Goal: Communication & Community: Answer question/provide support

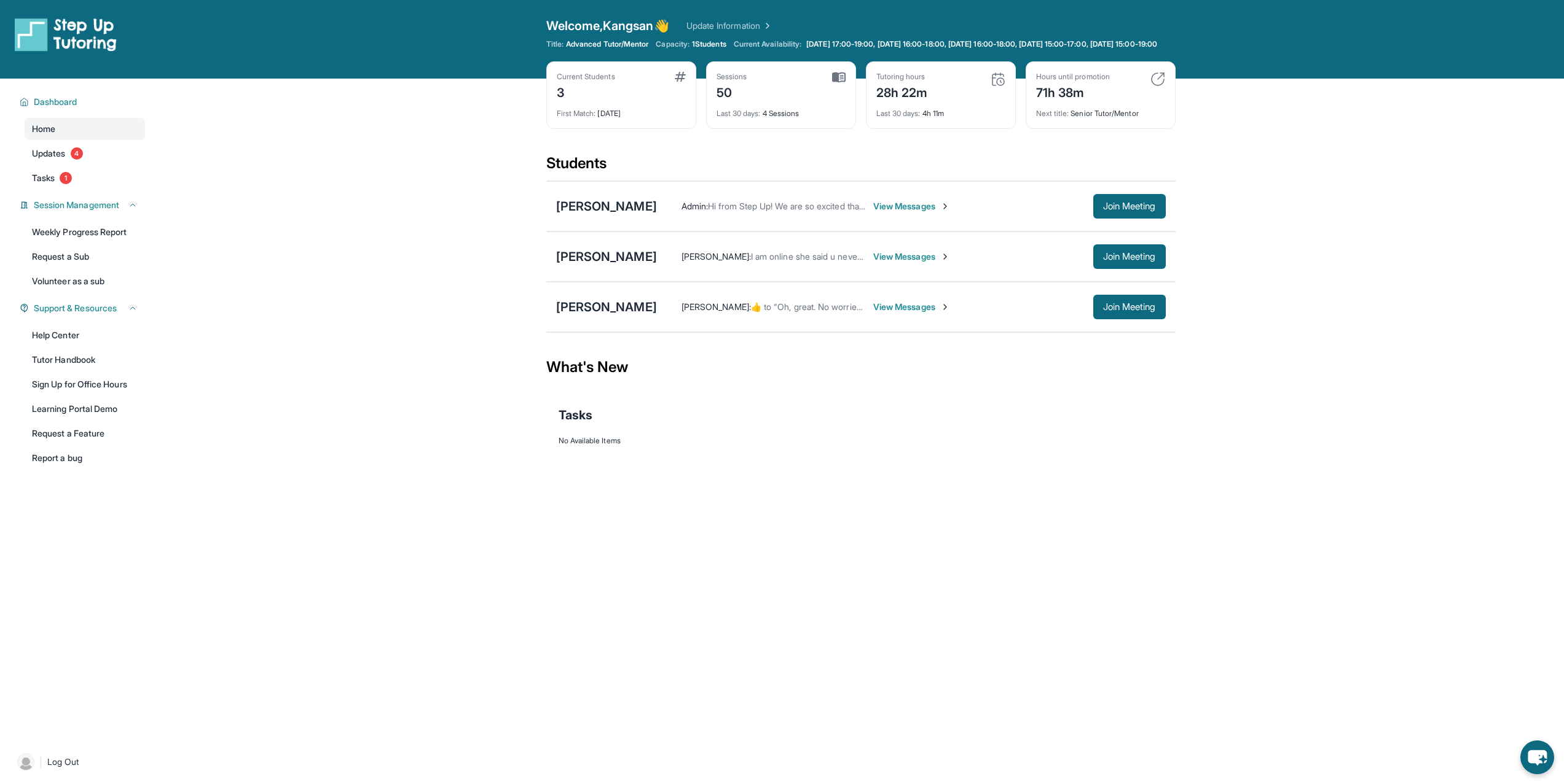
click at [890, 263] on span "View Messages" at bounding box center [911, 257] width 77 height 12
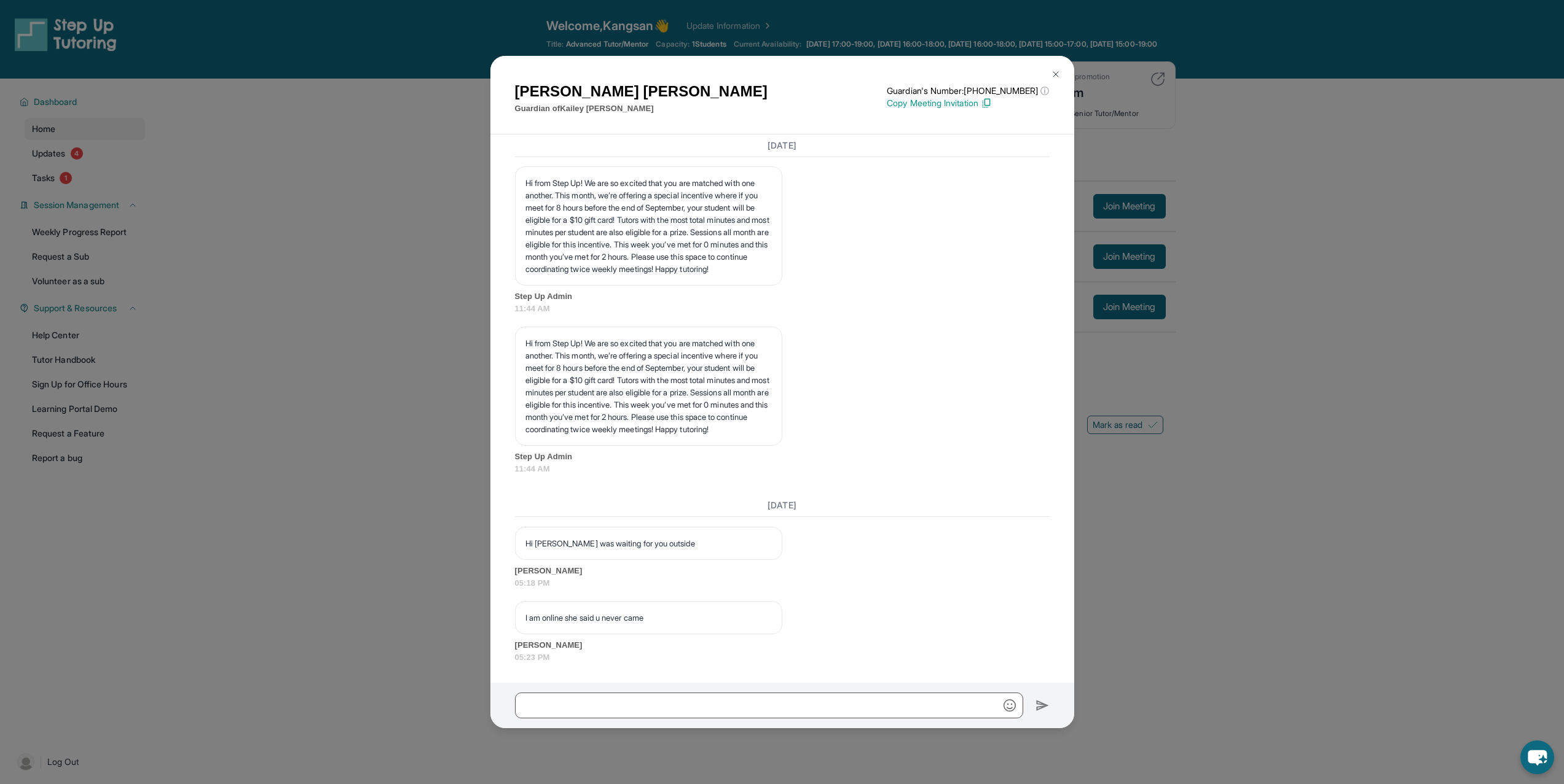
scroll to position [5433, 0]
drag, startPoint x: 637, startPoint y: 712, endPoint x: 629, endPoint y: 709, distance: 8.5
click at [633, 710] on input "text" at bounding box center [769, 706] width 508 height 26
type input "**********"
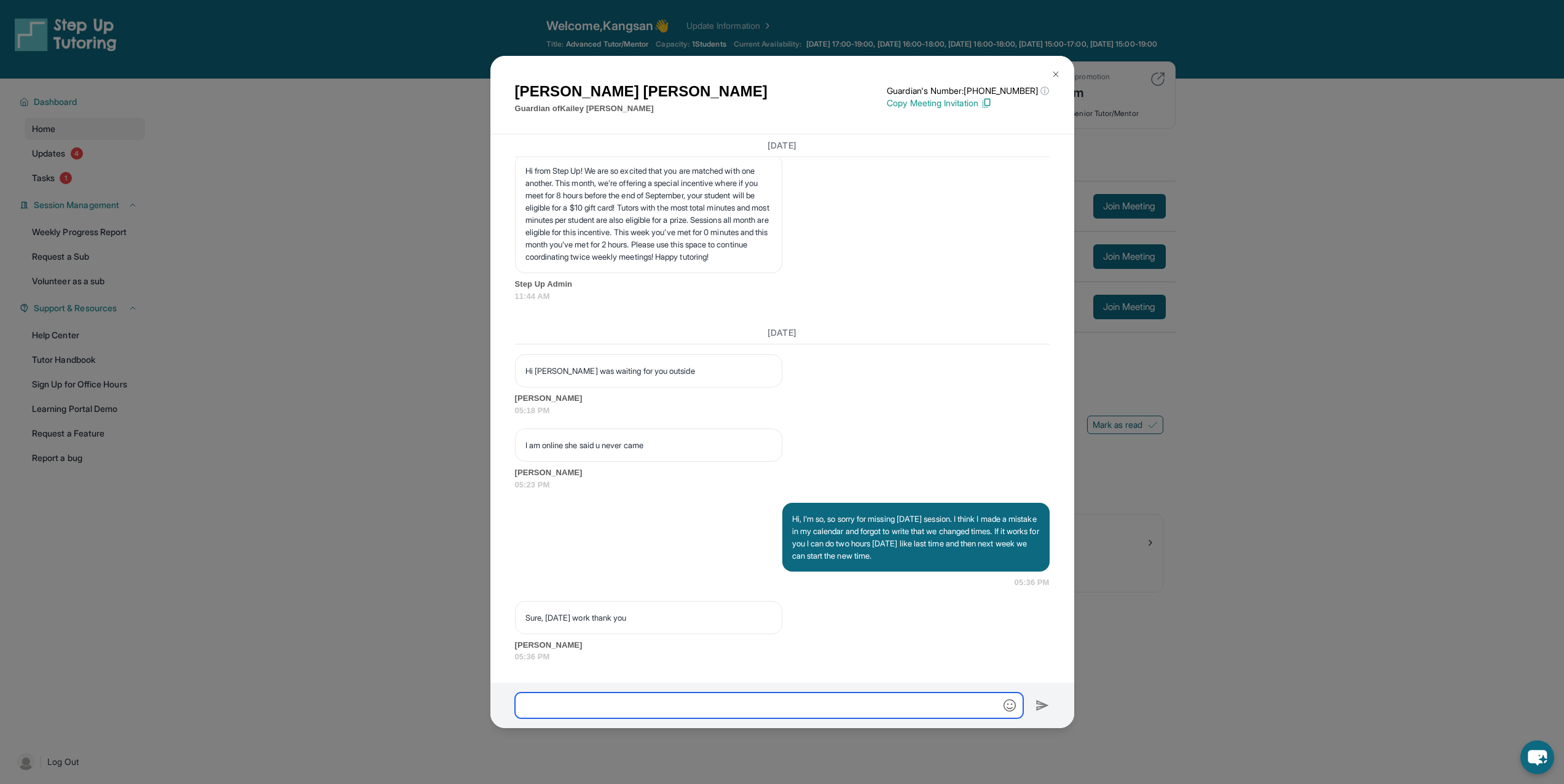
scroll to position [5606, 0]
drag, startPoint x: 309, startPoint y: 193, endPoint x: 315, endPoint y: 195, distance: 6.3
click at [310, 194] on div "[PERSON_NAME] Guardian of [PERSON_NAME] Guardian's Number: [PHONE_NUMBER] ⓘ Thi…" at bounding box center [782, 392] width 1564 height 784
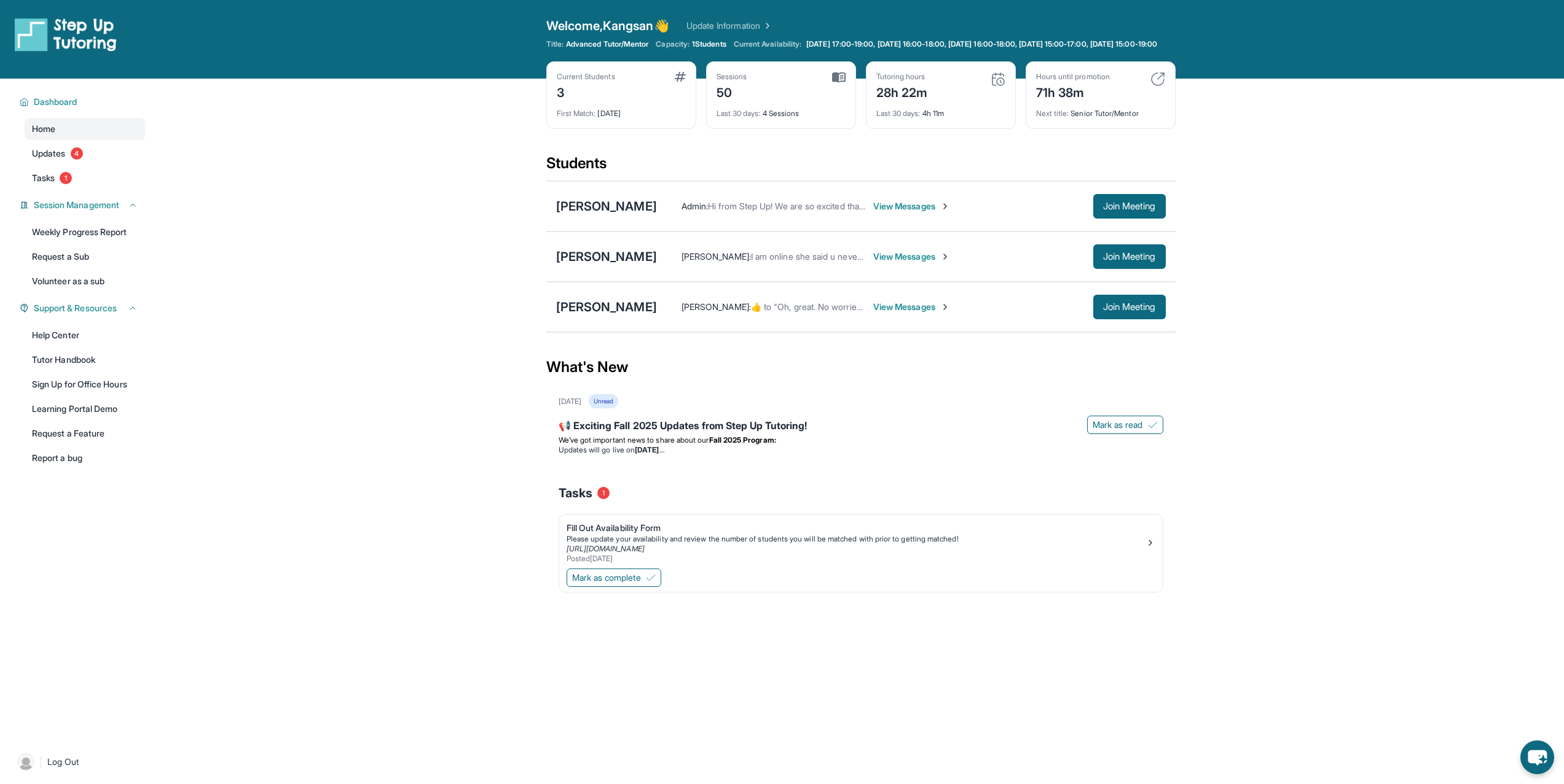
click at [856, 319] on div "[PERSON_NAME] :  ​👍​ to “ Oh, great. No worries. Thanks for reaching us. Have a…" at bounding box center [911, 307] width 508 height 24
click at [873, 313] on span "View Messages" at bounding box center [911, 307] width 77 height 12
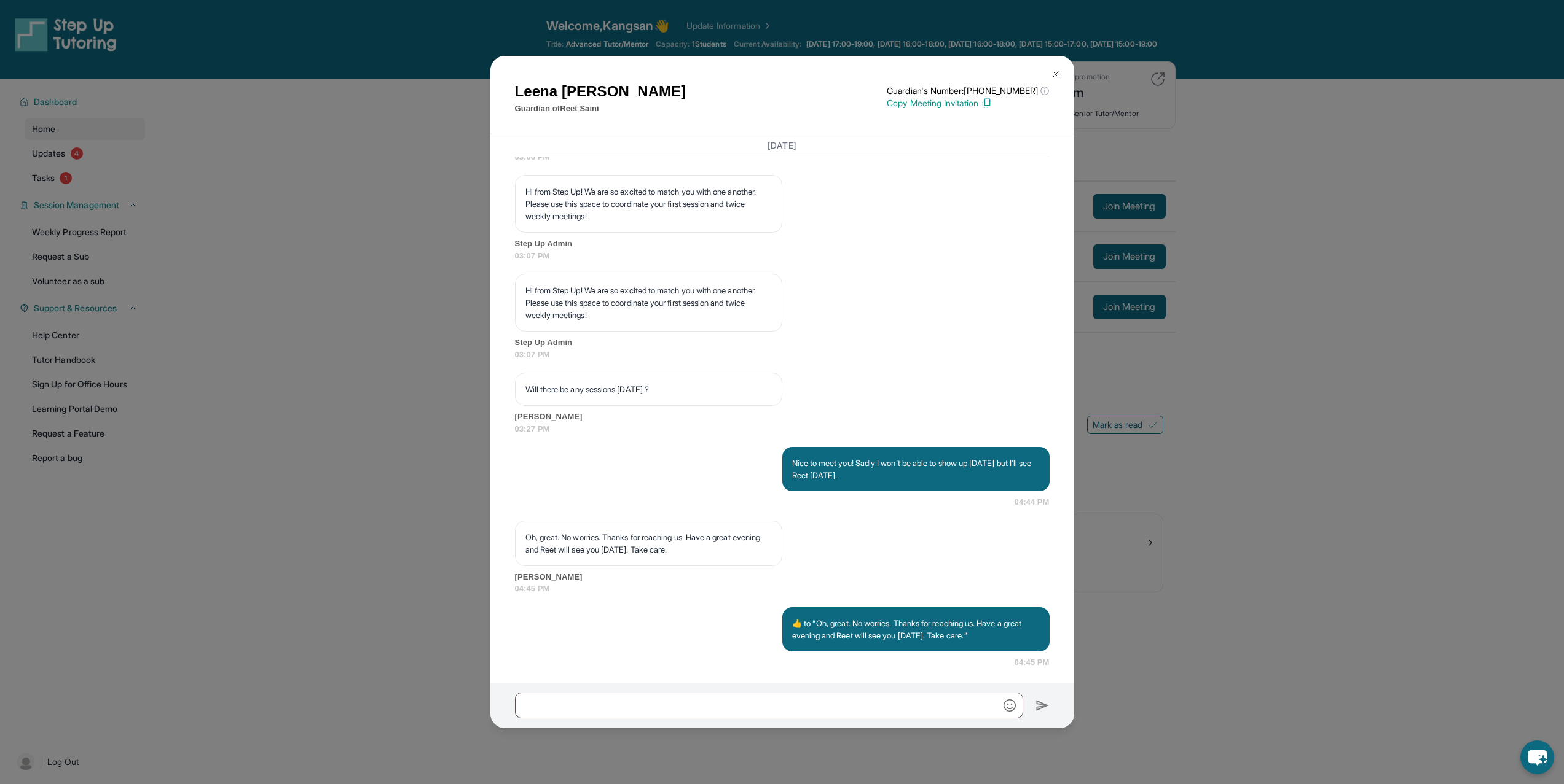
scroll to position [984, 0]
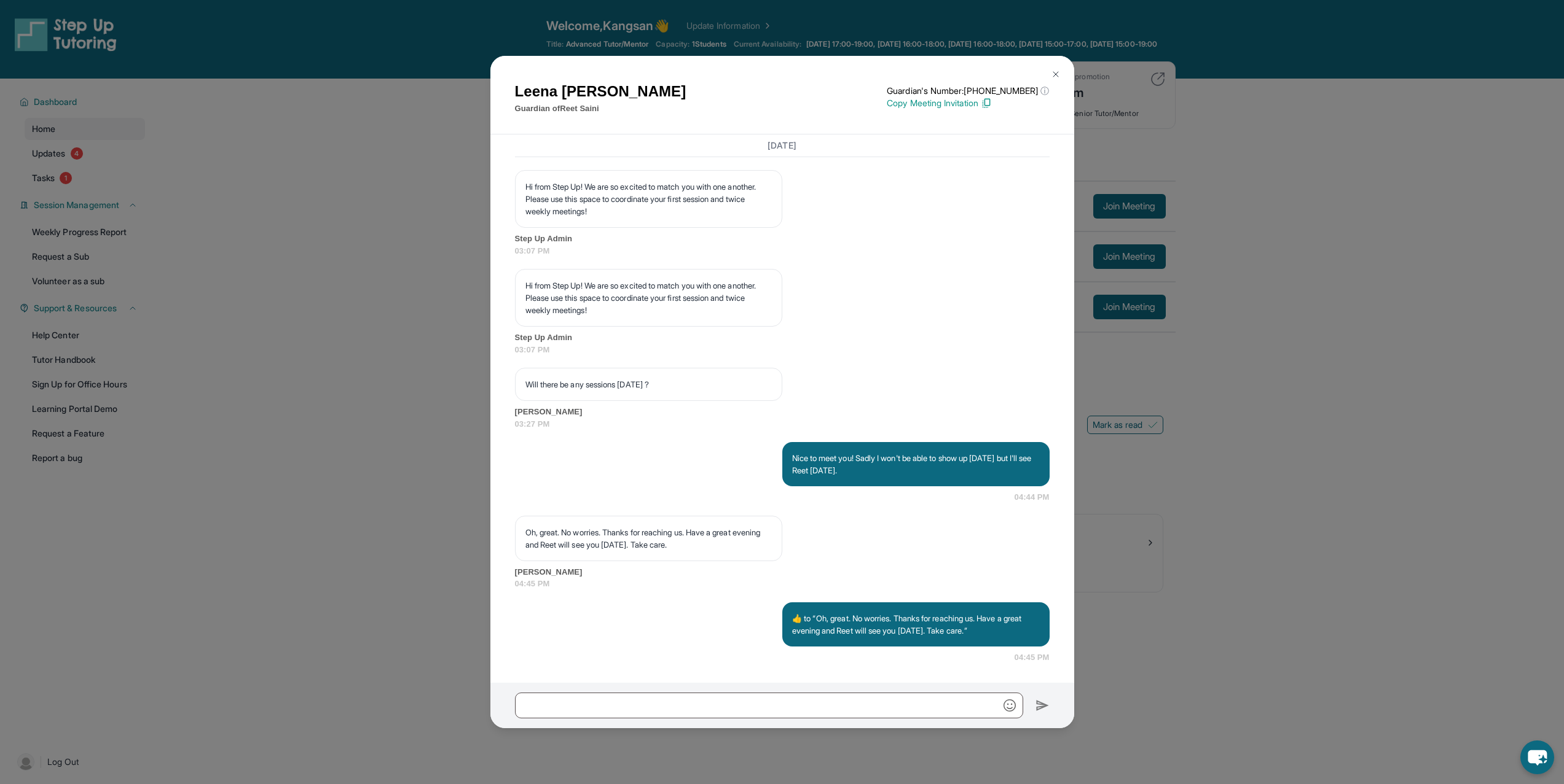
drag, startPoint x: 1349, startPoint y: 599, endPoint x: 1335, endPoint y: 595, distance: 14.6
click at [1349, 599] on div "[PERSON_NAME] Guardian of [PERSON_NAME] Guardian's Number: [PHONE_NUMBER] ⓘ Thi…" at bounding box center [782, 392] width 1564 height 784
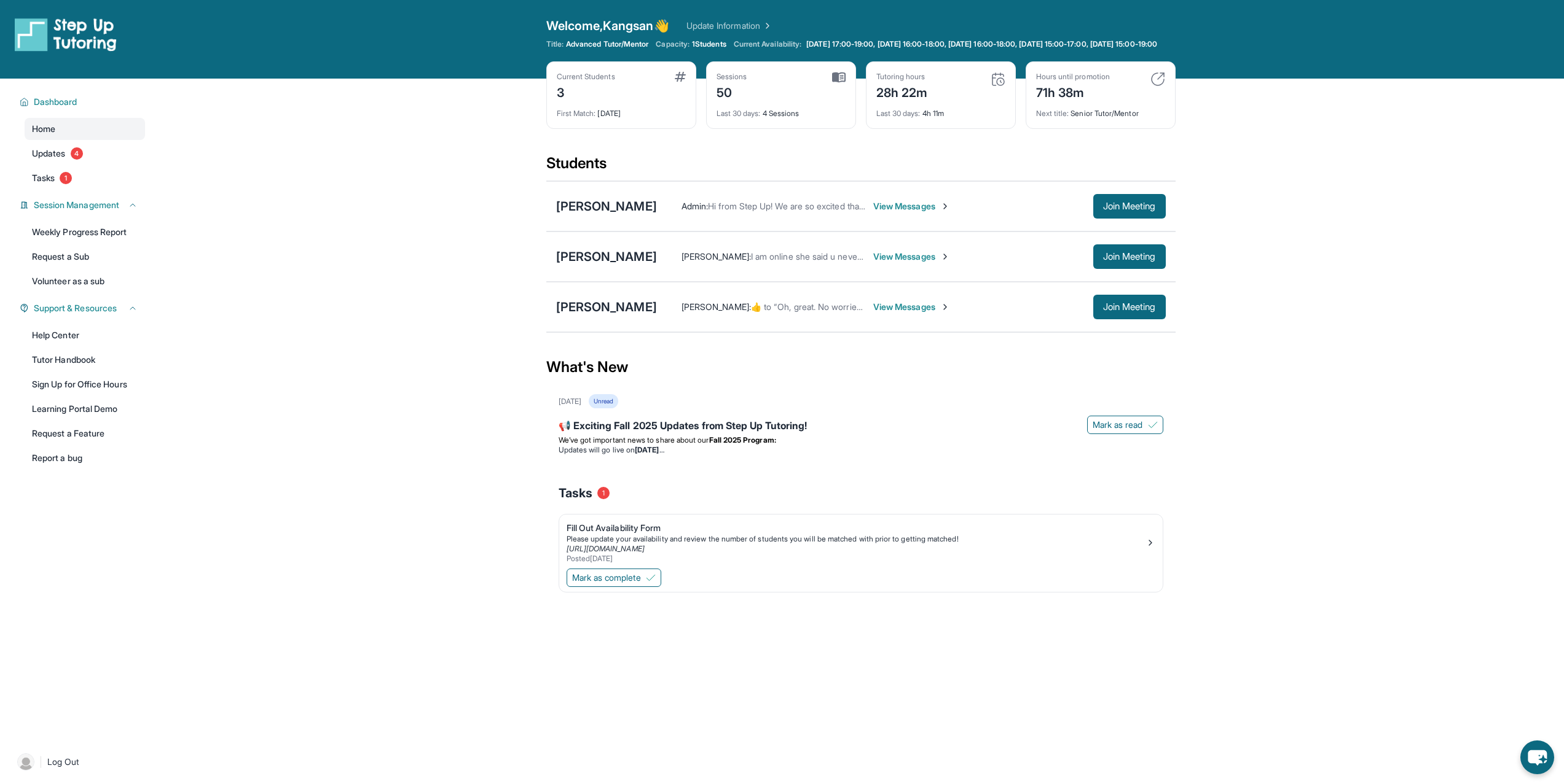
click at [895, 262] on span "View Messages" at bounding box center [911, 257] width 77 height 12
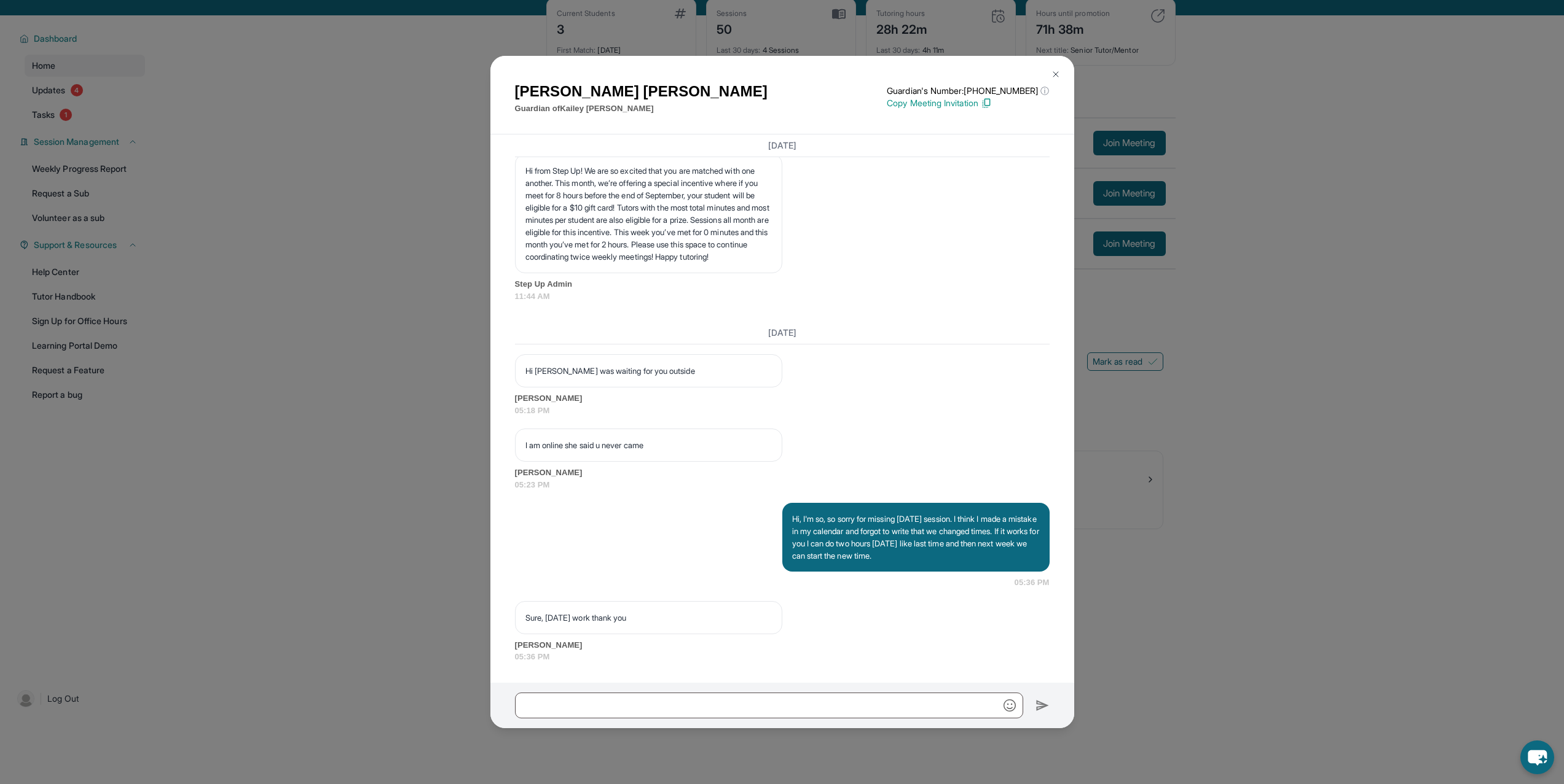
scroll to position [88, 0]
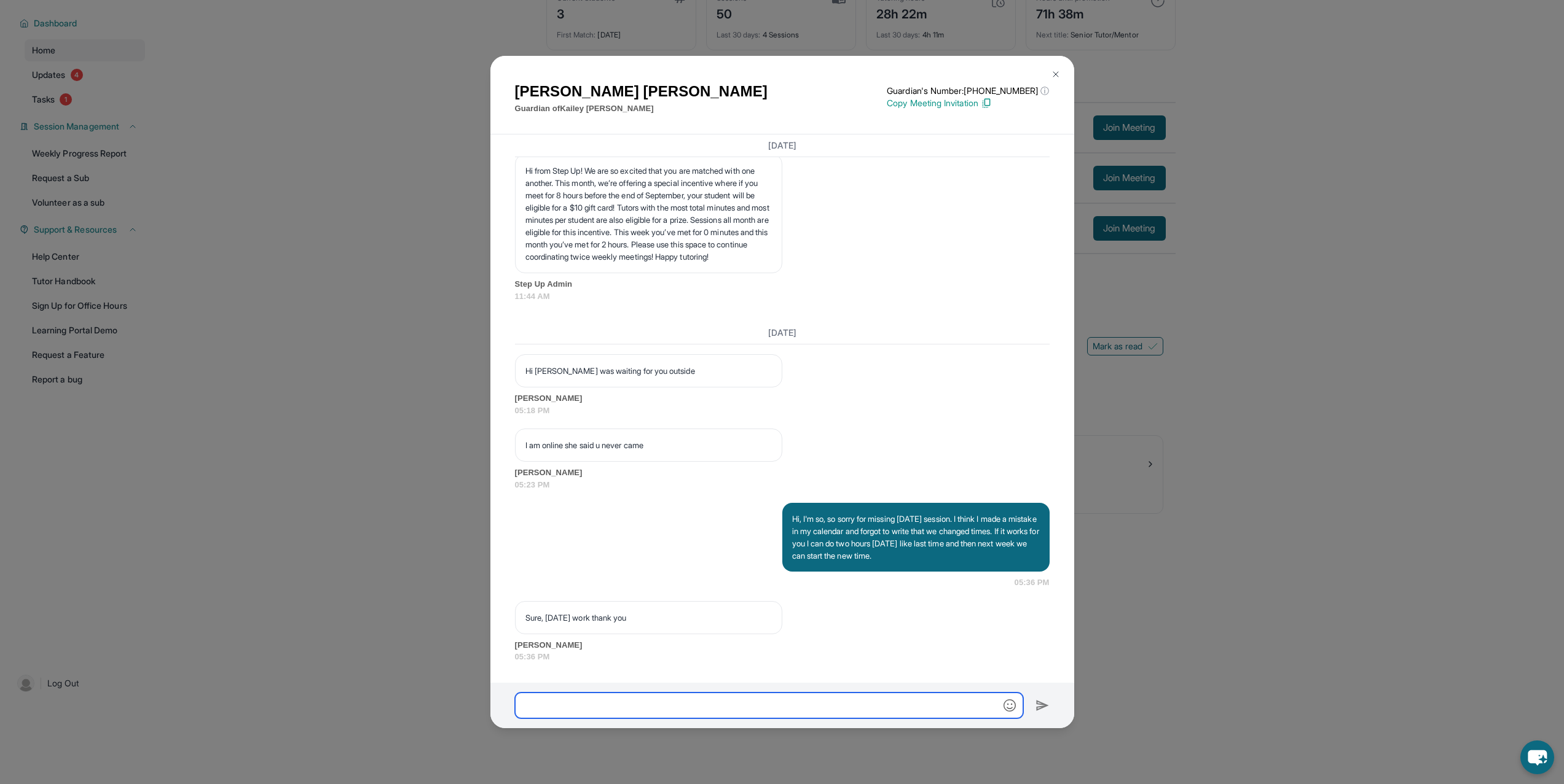
click at [670, 708] on input "text" at bounding box center [769, 706] width 508 height 26
type input "**********"
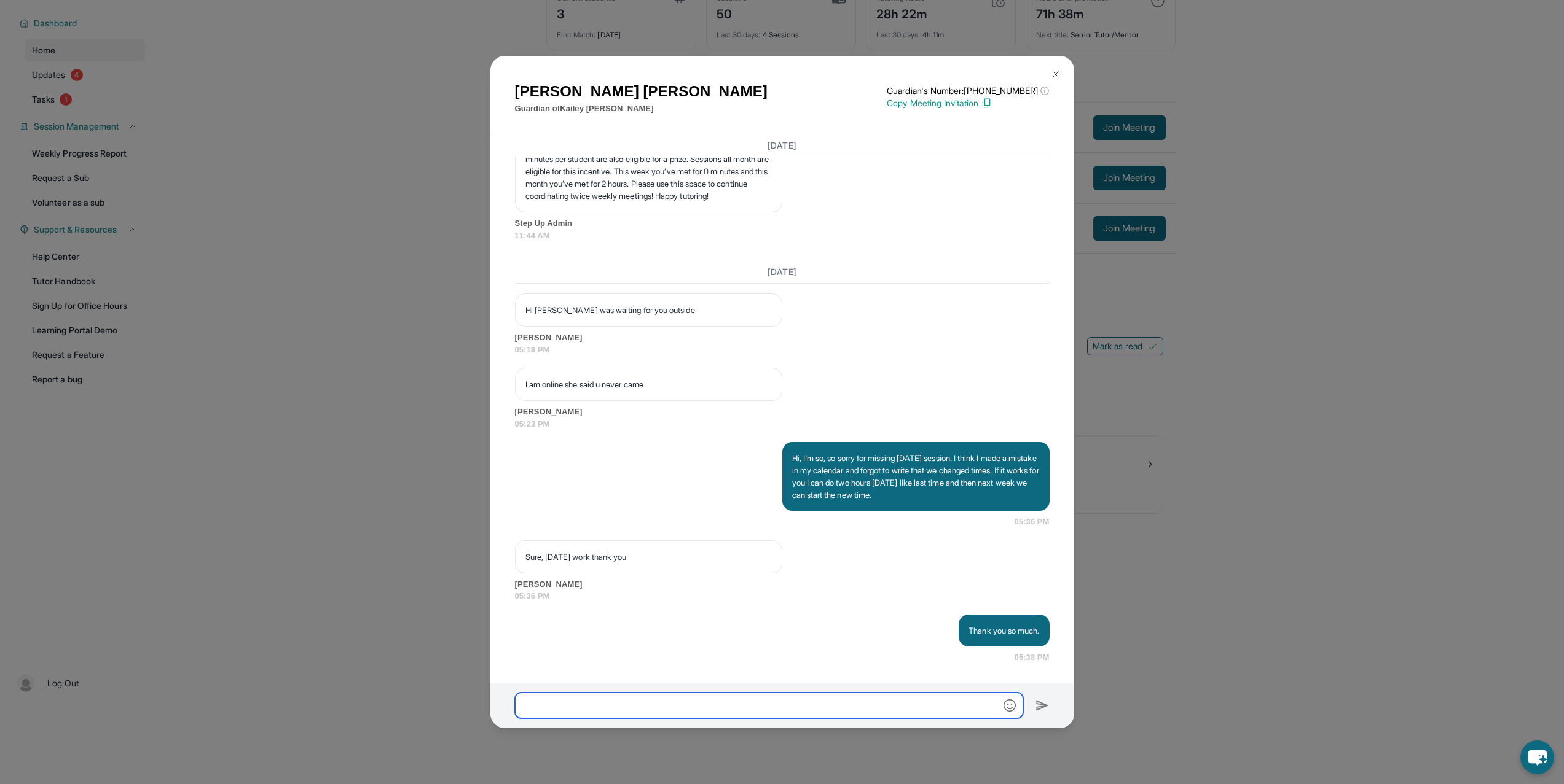
scroll to position [5667, 0]
click at [1206, 567] on div "[PERSON_NAME] Guardian of [PERSON_NAME] Guardian's Number: [PHONE_NUMBER] ⓘ Thi…" at bounding box center [782, 392] width 1564 height 784
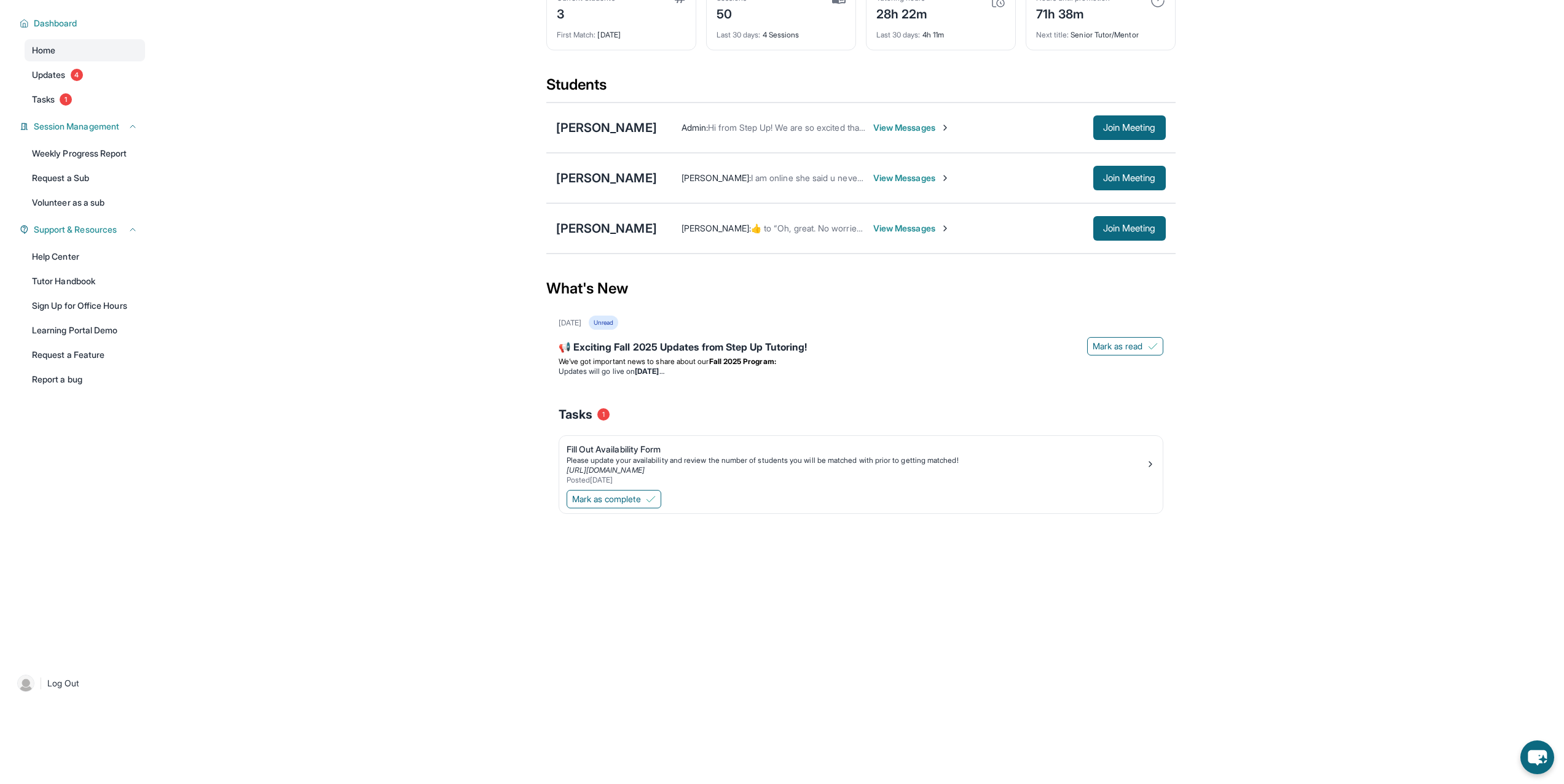
click at [976, 626] on div "Open sidebar Welcome, Kangsan 👋 Update Information Title: Advanced Tutor/Mentor…" at bounding box center [782, 313] width 1564 height 784
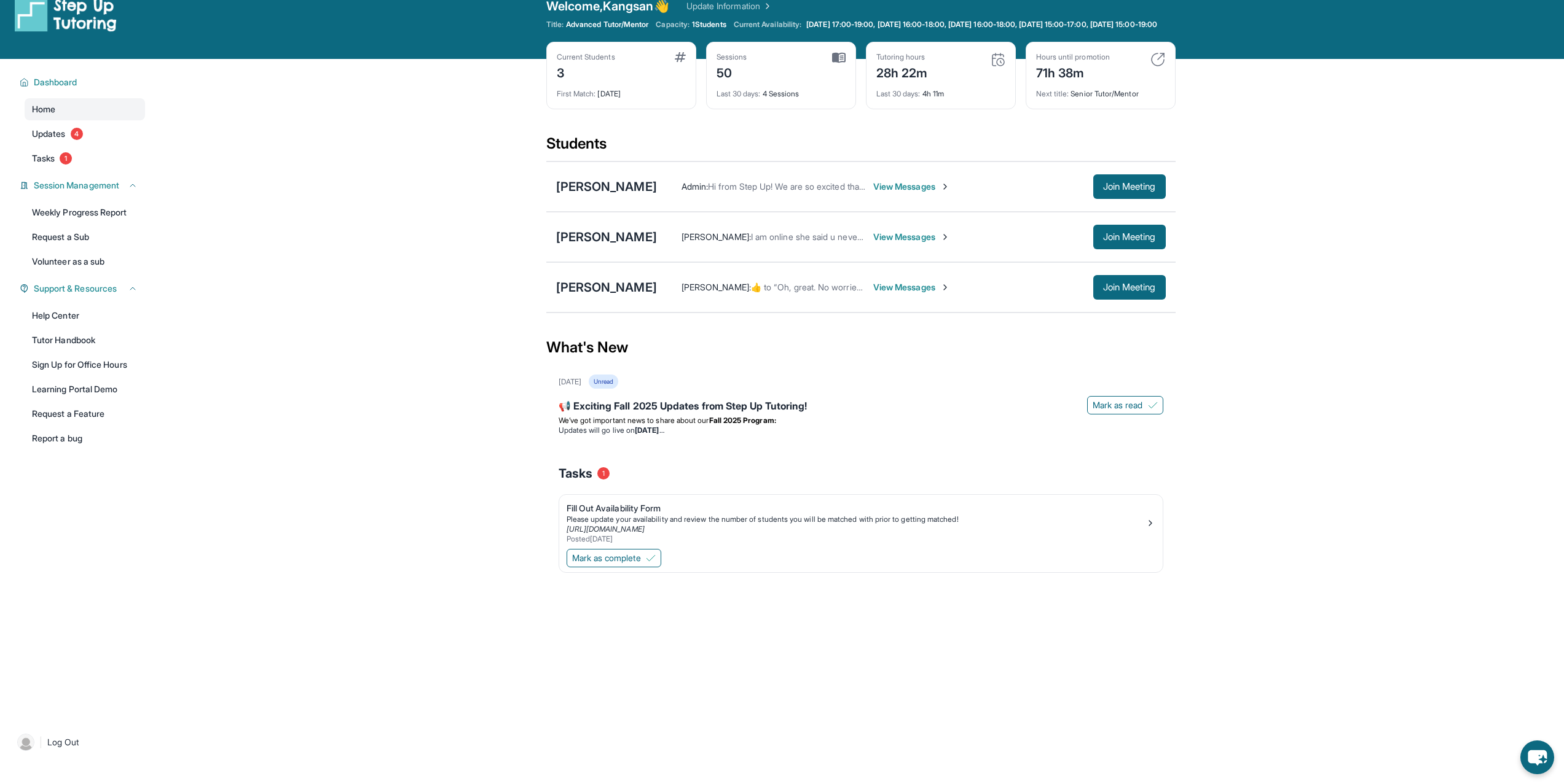
scroll to position [0, 0]
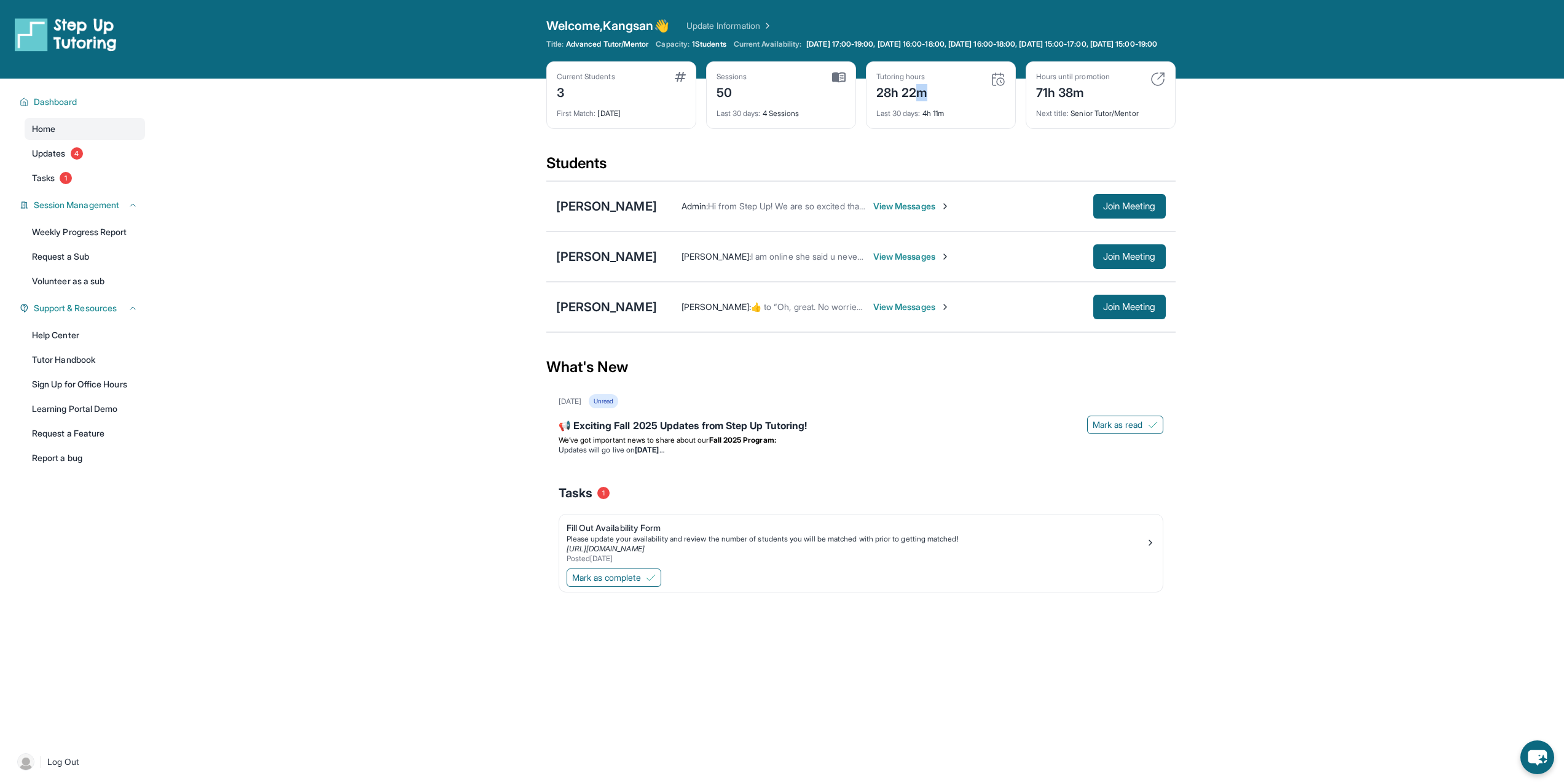
drag, startPoint x: 921, startPoint y: 98, endPoint x: 912, endPoint y: 98, distance: 9.0
click at [913, 98] on div "Tutoring hours 28h 22m" at bounding box center [940, 87] width 129 height 29
click at [879, 99] on div "28h 22m" at bounding box center [901, 91] width 51 height 20
drag, startPoint x: 877, startPoint y: 99, endPoint x: 972, endPoint y: 103, distance: 95.1
click at [972, 101] on div "Tutoring hours 28h 22m" at bounding box center [940, 87] width 129 height 29
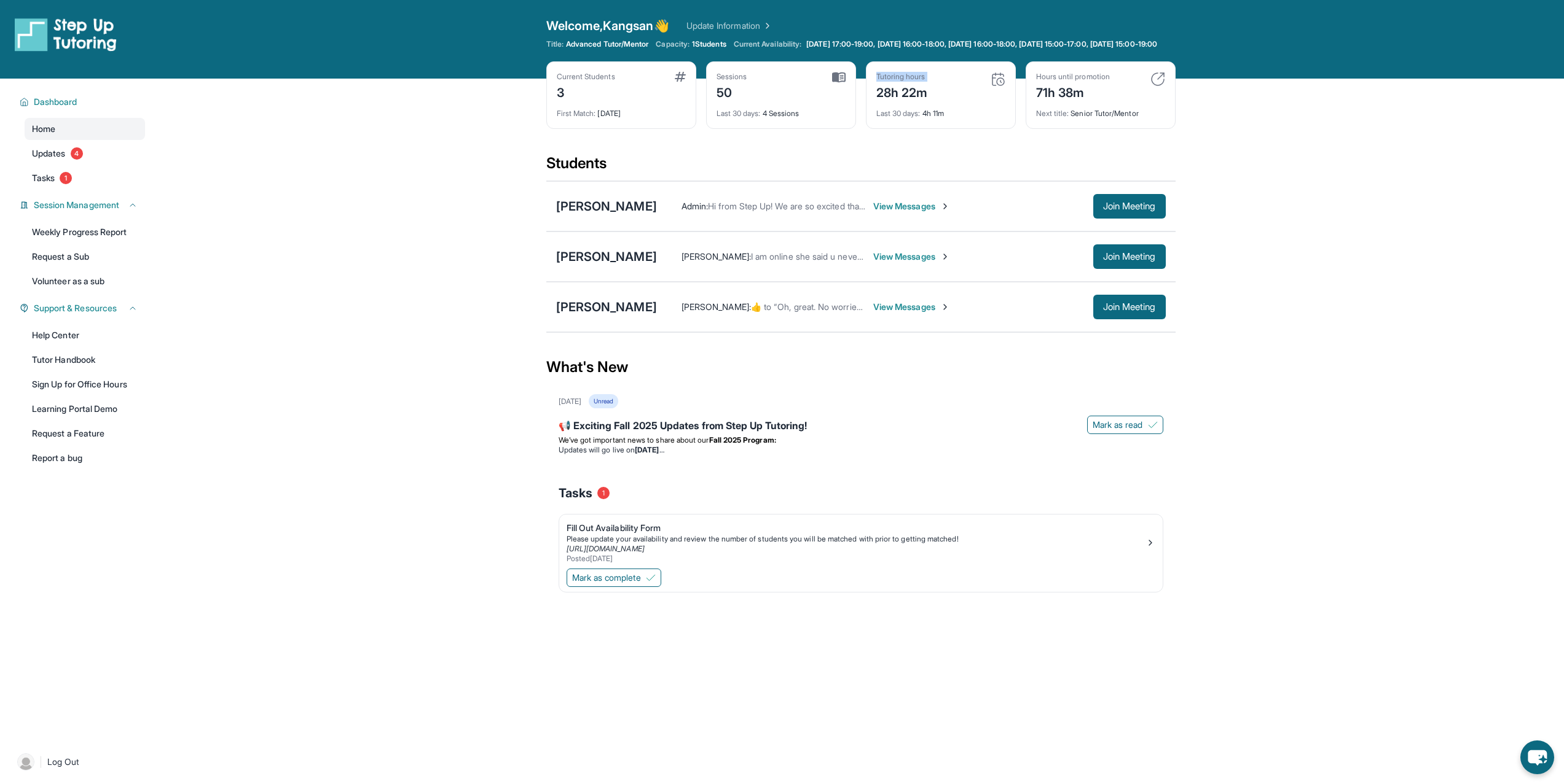
click at [963, 101] on div "Tutoring hours 28h 22m" at bounding box center [940, 87] width 129 height 29
drag, startPoint x: 578, startPoint y: 54, endPoint x: 620, endPoint y: 60, distance: 42.4
click at [620, 60] on div "Welcome, Kangsan 👋 Update Information Title: Advanced Tutor/Mentor Capacity: 1 …" at bounding box center [861, 39] width 629 height 44
click at [612, 49] on span "Advanced Tutor/Mentor" at bounding box center [606, 43] width 82 height 10
click at [1135, 210] on span "Join Meeting" at bounding box center [1129, 206] width 53 height 7
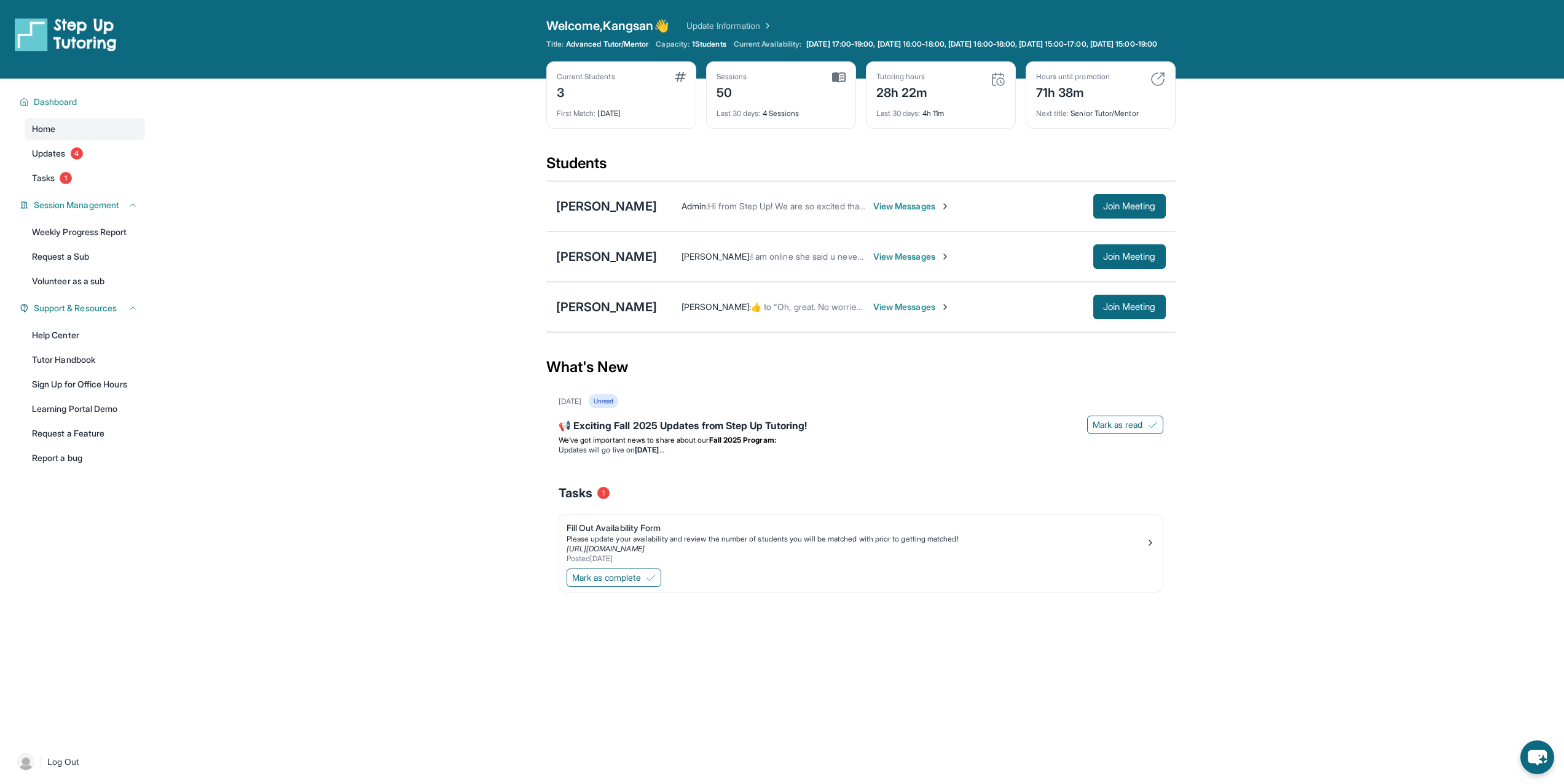
click at [892, 212] on span "View Messages" at bounding box center [911, 206] width 77 height 12
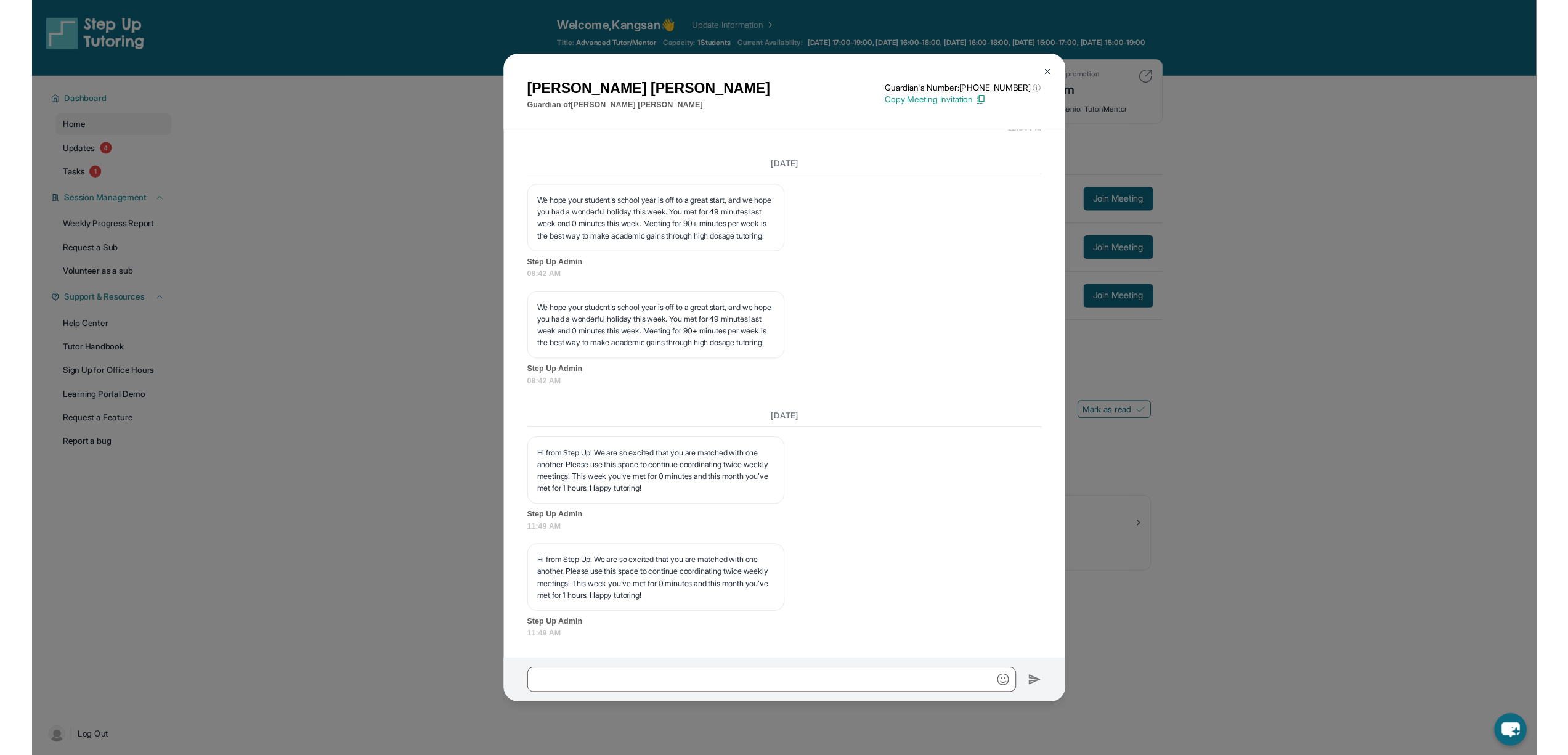
scroll to position [2885, 0]
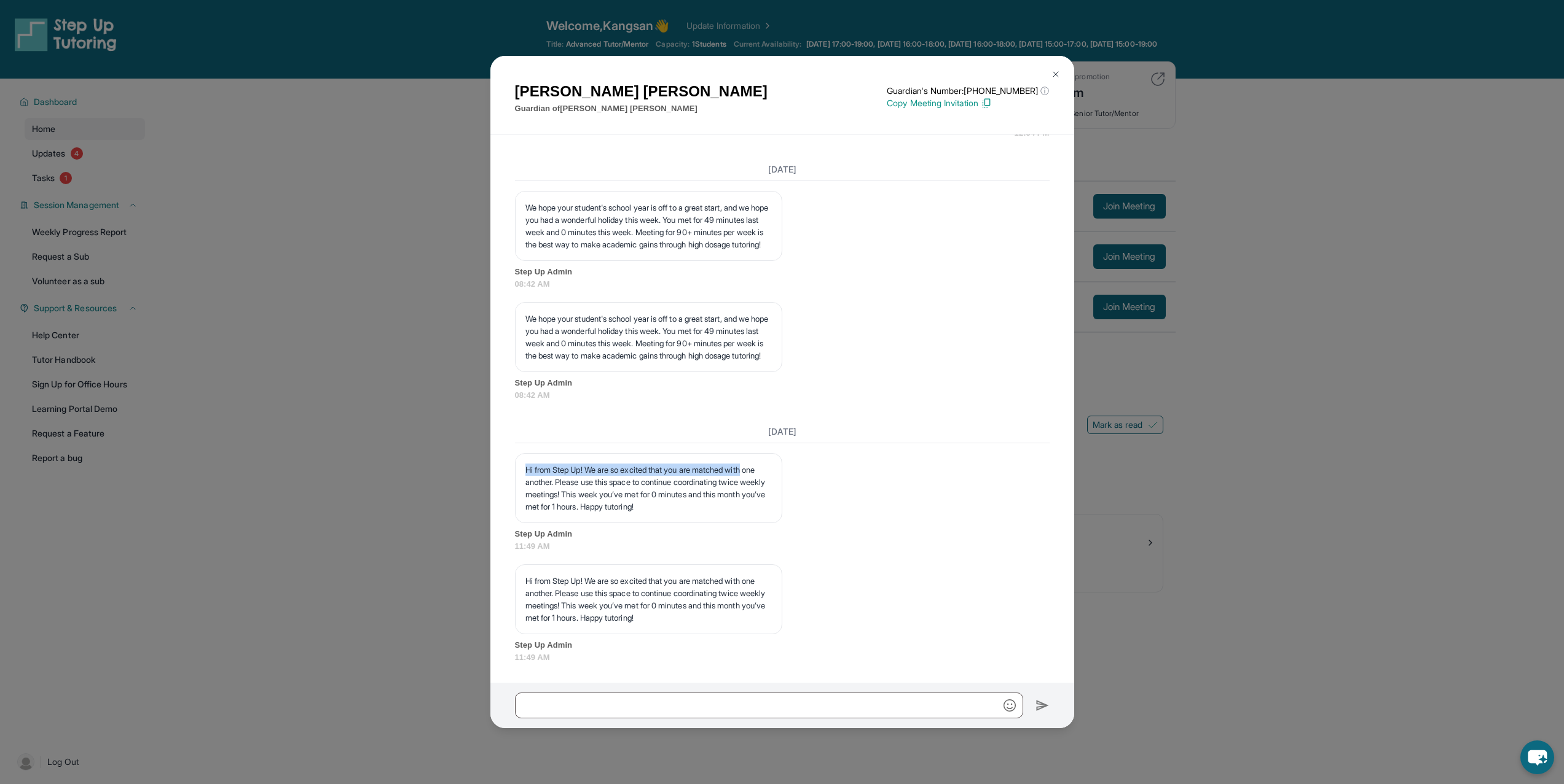
drag, startPoint x: 1397, startPoint y: 444, endPoint x: 1270, endPoint y: 371, distance: 146.5
click at [1409, 448] on div "[PERSON_NAME] Guardian of [PERSON_NAME] Guardian's Number: [PHONE_NUMBER] ⓘ Thi…" at bounding box center [782, 392] width 1564 height 784
